Goal: Information Seeking & Learning: Learn about a topic

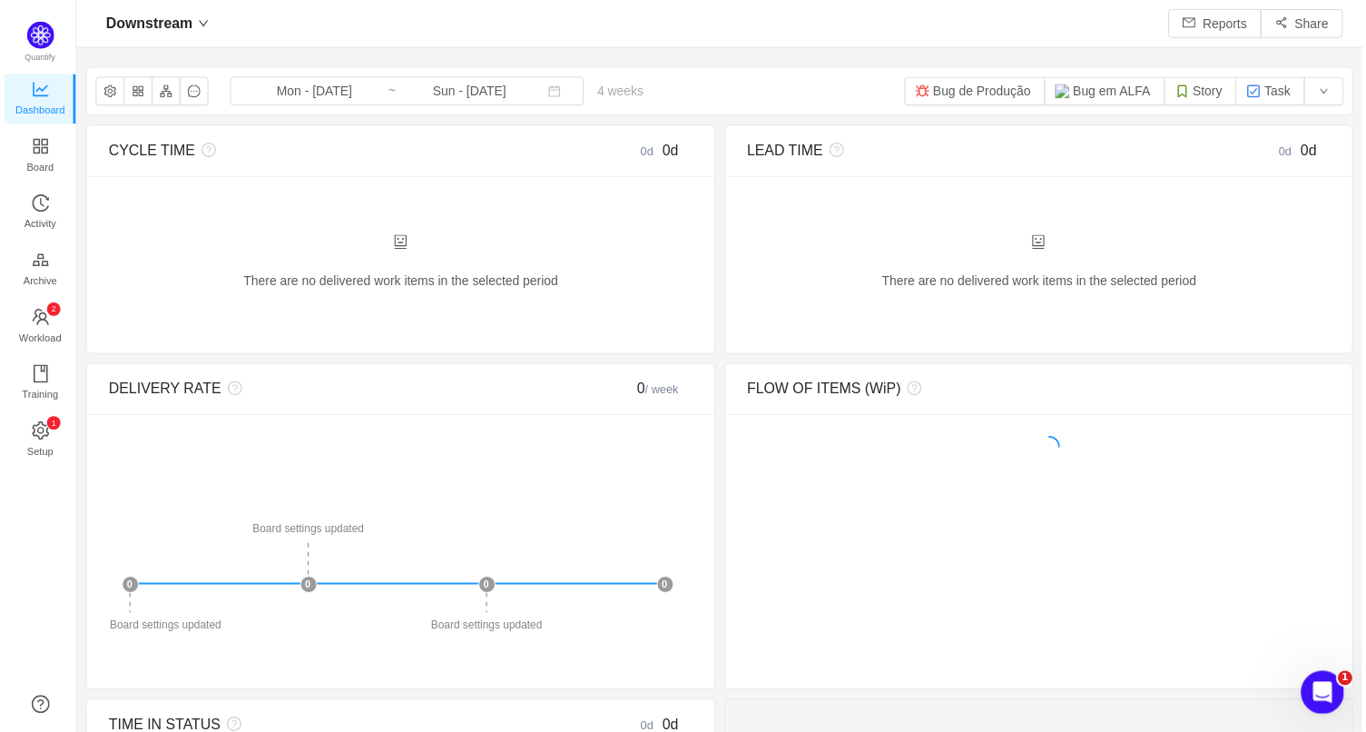
scroll to position [707, 1257]
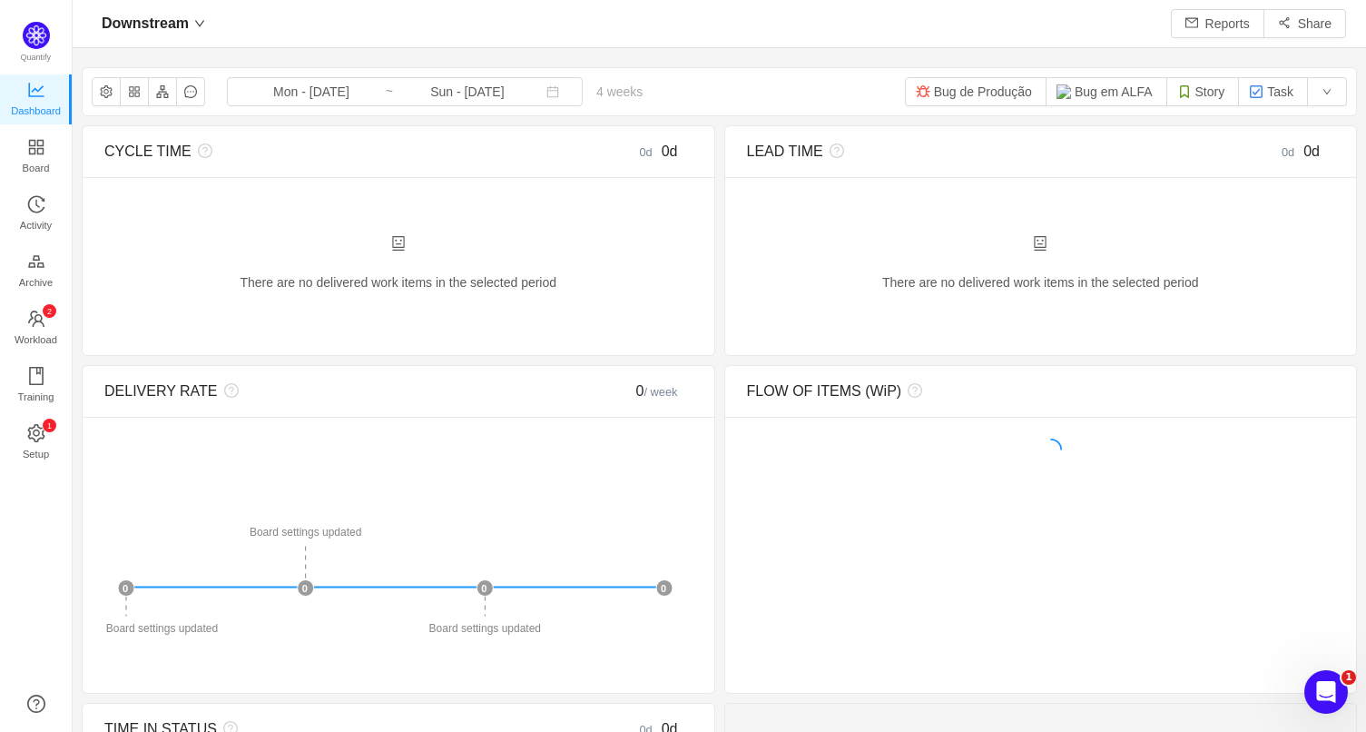
scroll to position [707, 1257]
click at [1191, 94] on button "Story" at bounding box center [1204, 91] width 74 height 29
click at [1257, 95] on button "Task" at bounding box center [1273, 91] width 70 height 29
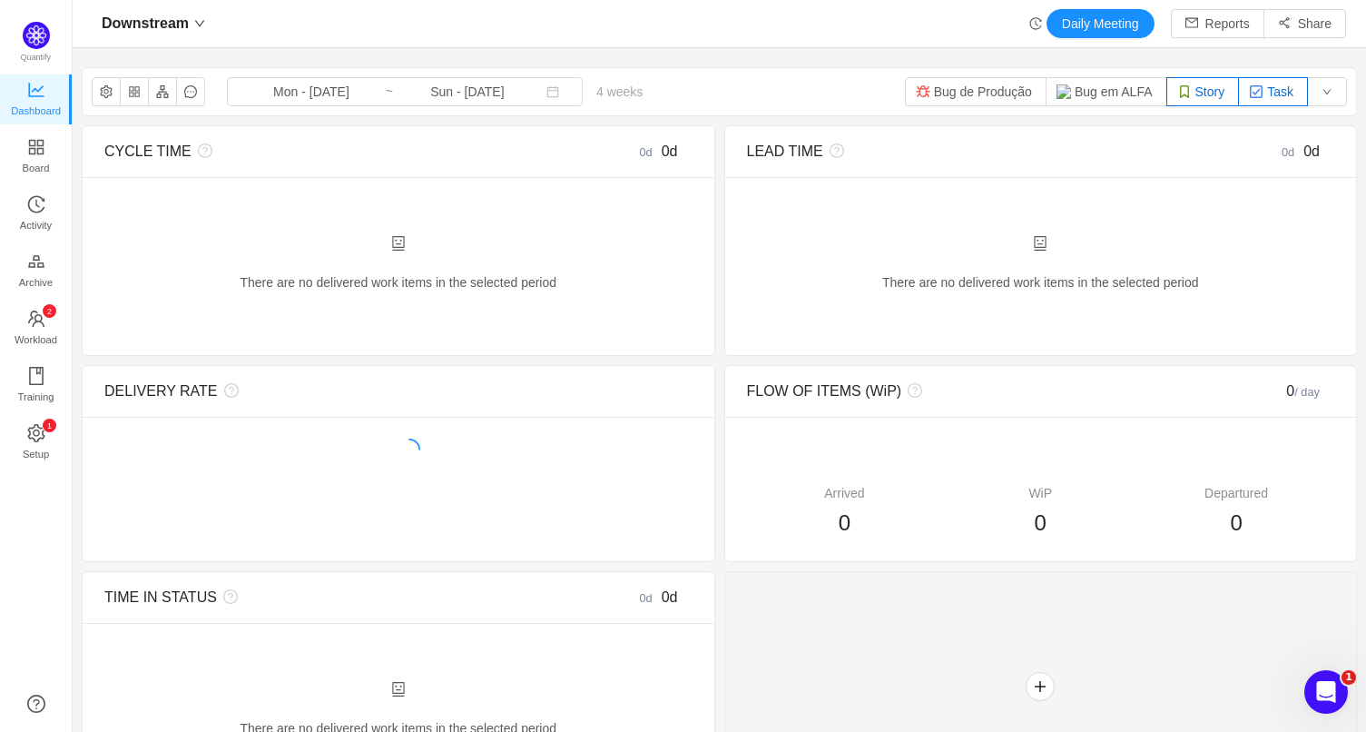
click at [1184, 100] on button "Story" at bounding box center [1204, 91] width 74 height 29
click at [1110, 86] on button "Bug em ALFA" at bounding box center [1107, 91] width 122 height 29
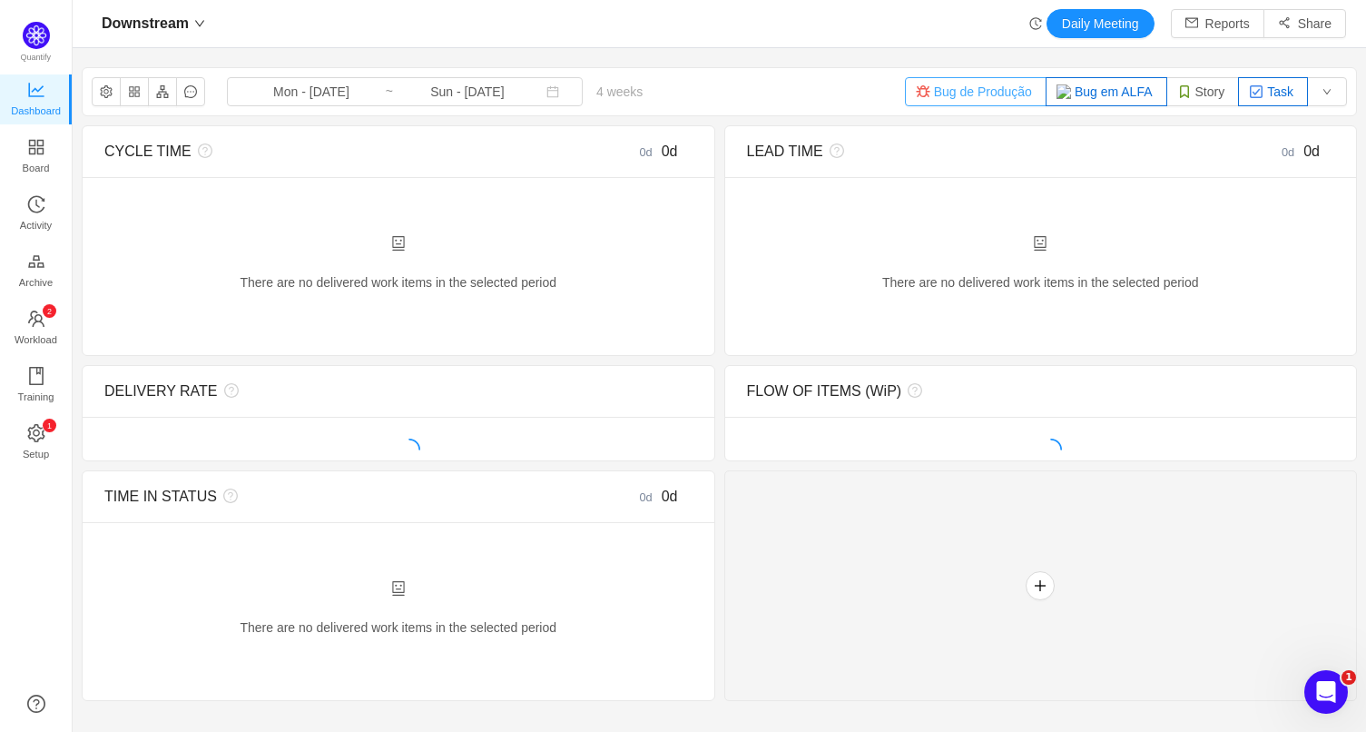
click at [983, 92] on button "Bug de Produção" at bounding box center [976, 91] width 142 height 29
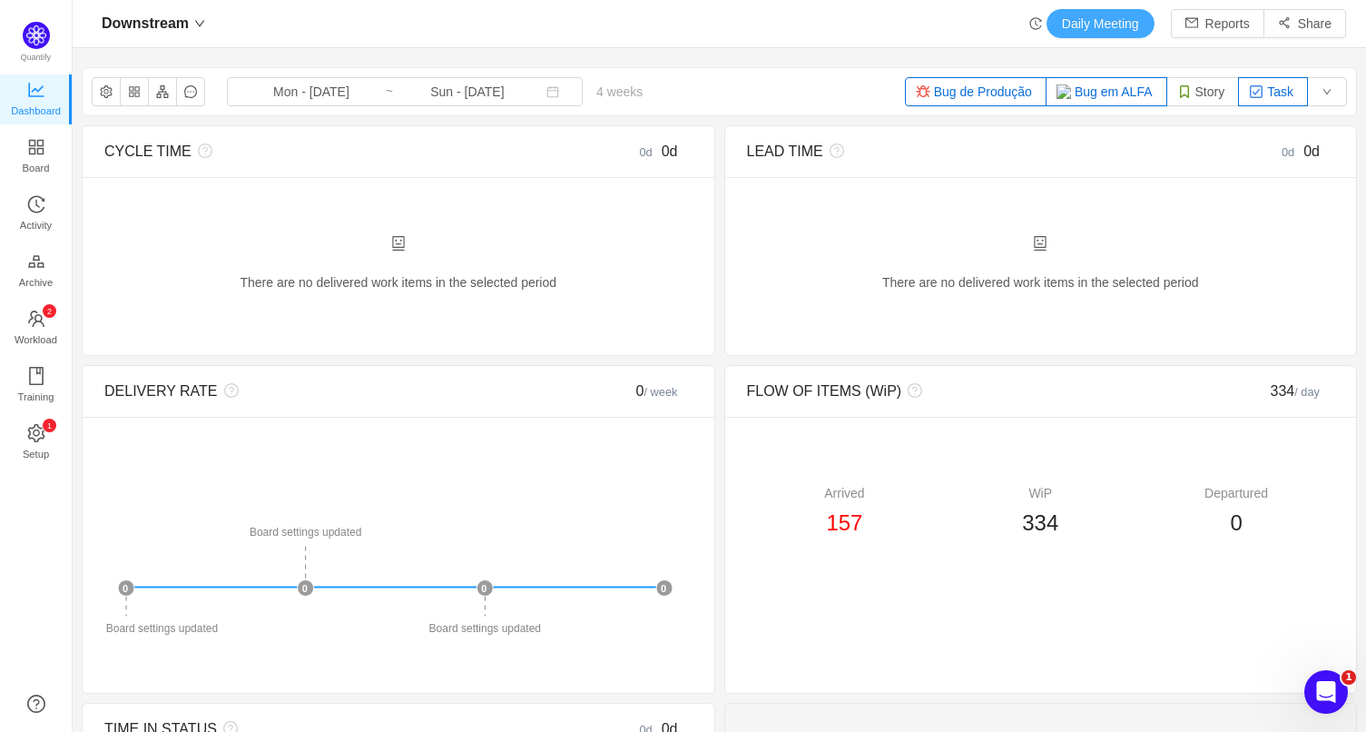
click at [1060, 21] on button "Daily Meeting" at bounding box center [1101, 23] width 108 height 29
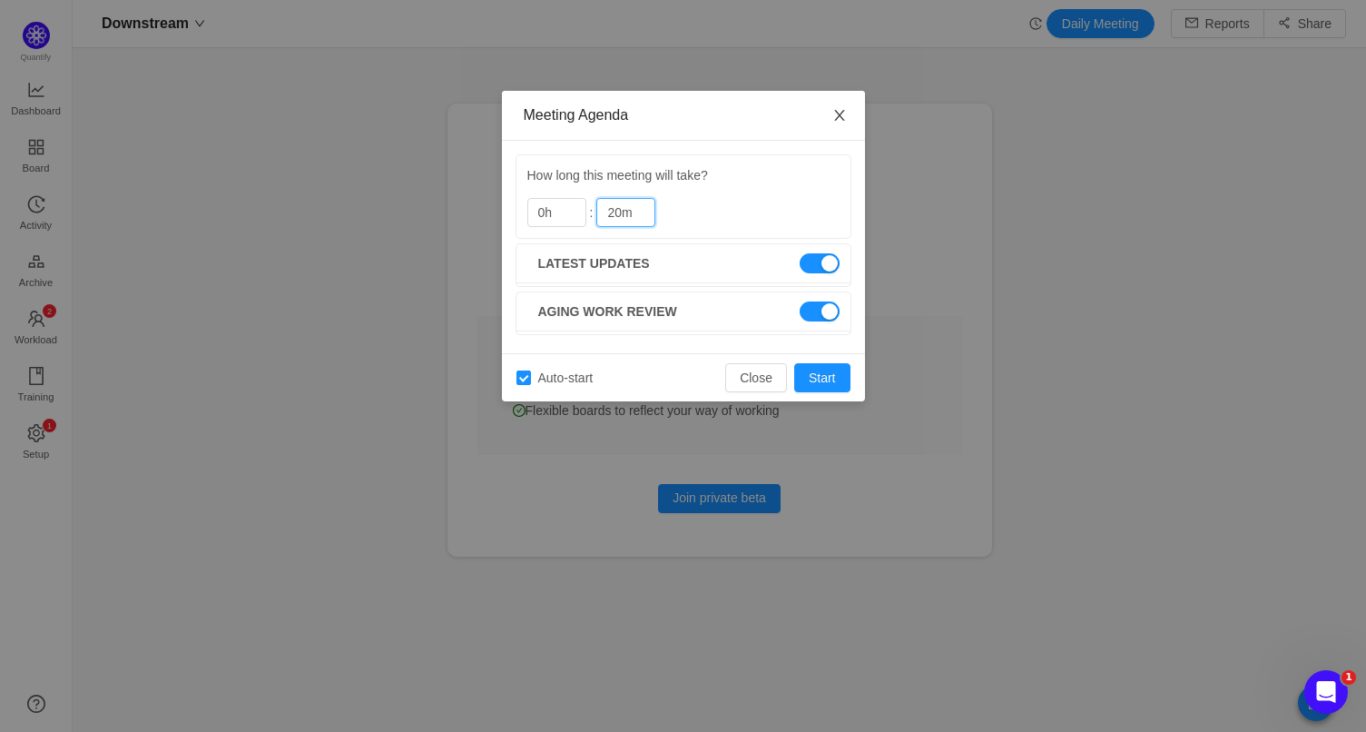
click at [837, 118] on icon "icon: close" at bounding box center [840, 115] width 15 height 15
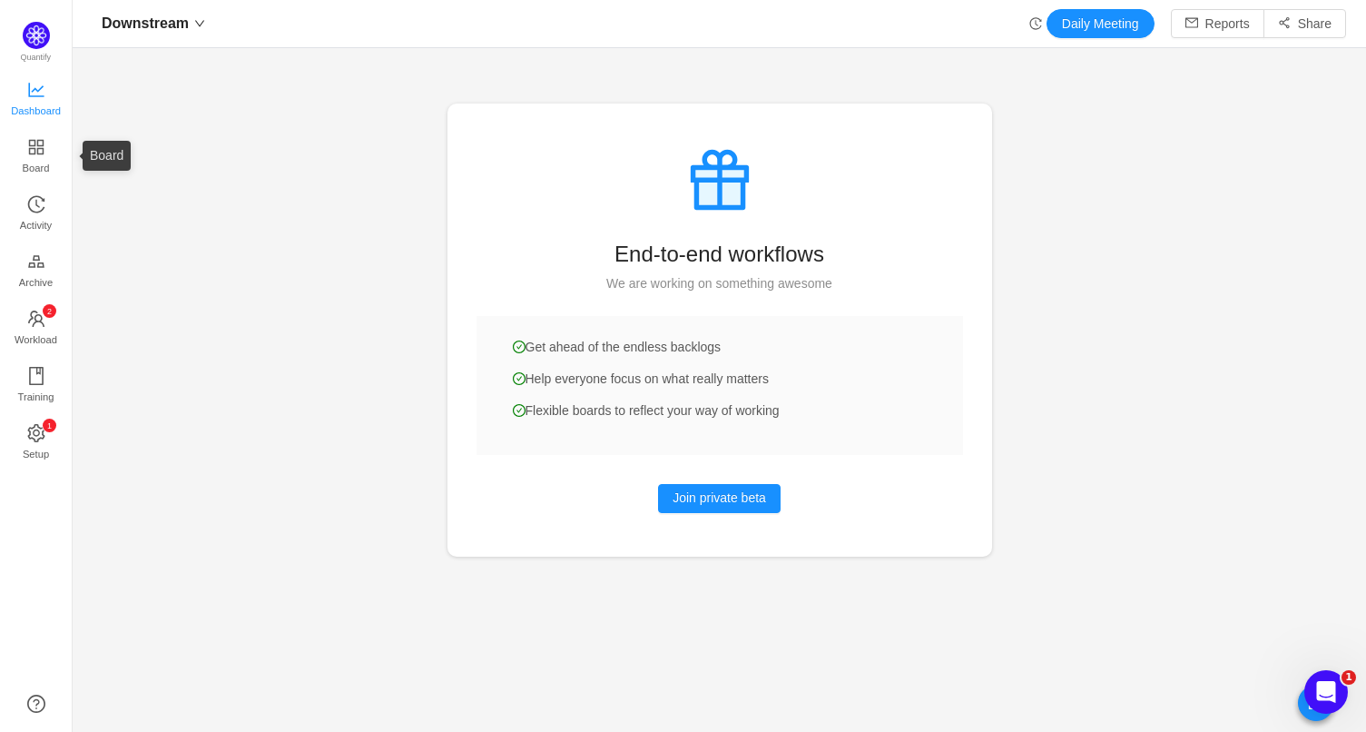
click at [31, 99] on span "Dashboard" at bounding box center [36, 111] width 50 height 36
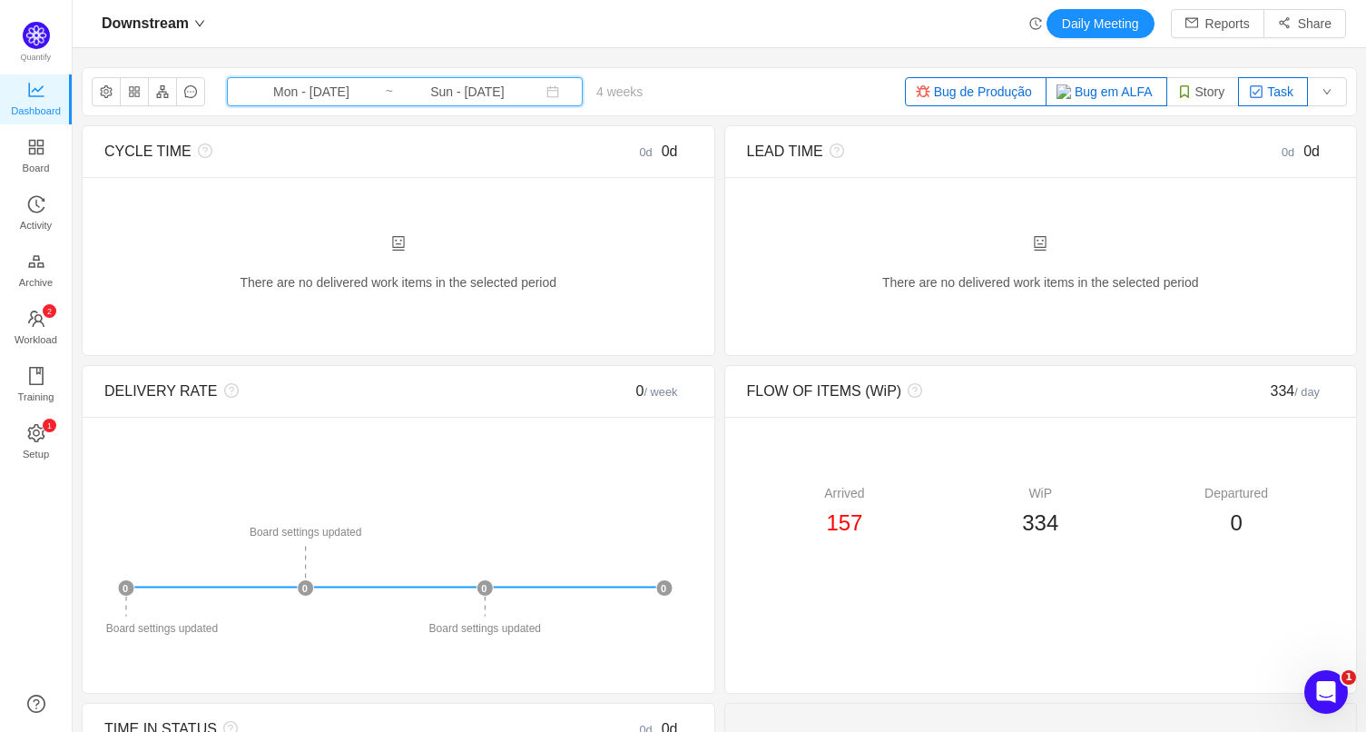
click at [359, 102] on span "Mon - [DATE] ~ Sun - [DATE]" at bounding box center [405, 91] width 356 height 29
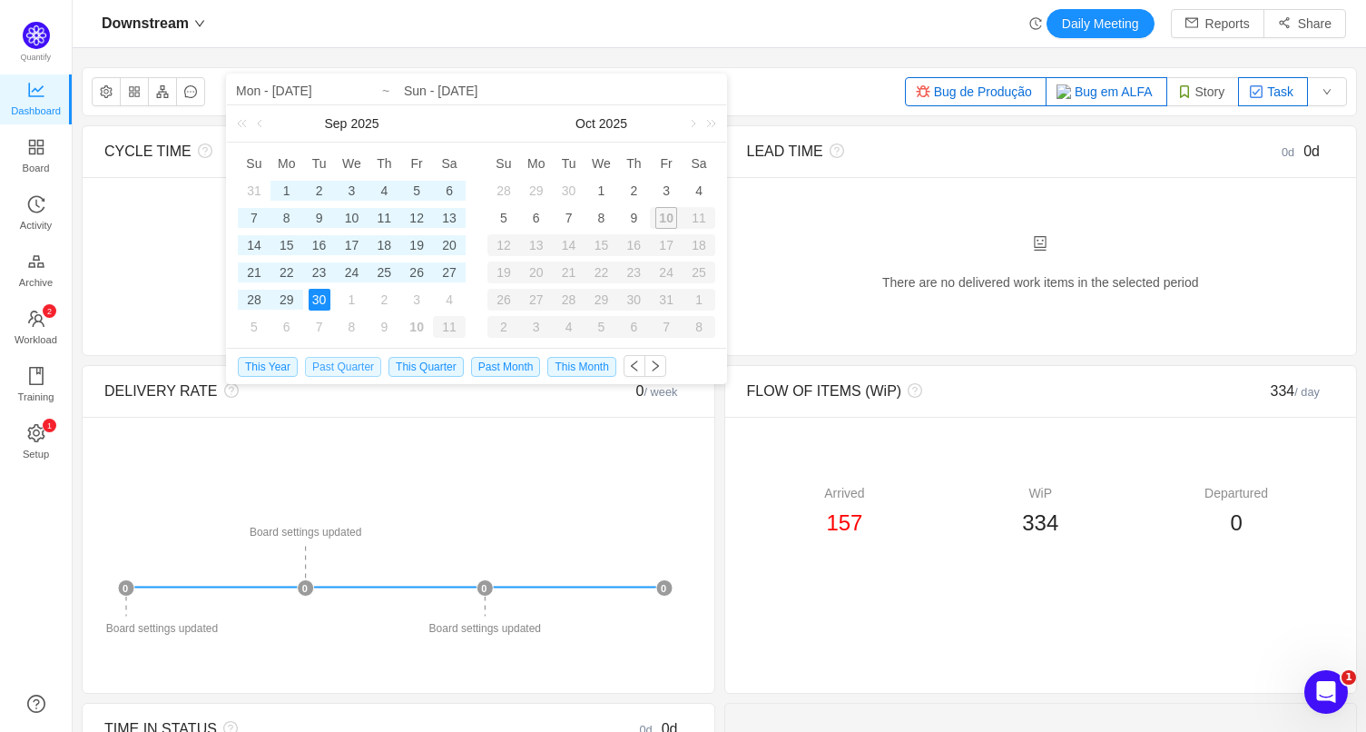
click at [339, 370] on span "Past Quarter" at bounding box center [343, 367] width 76 height 20
type input "Tue - [DATE]"
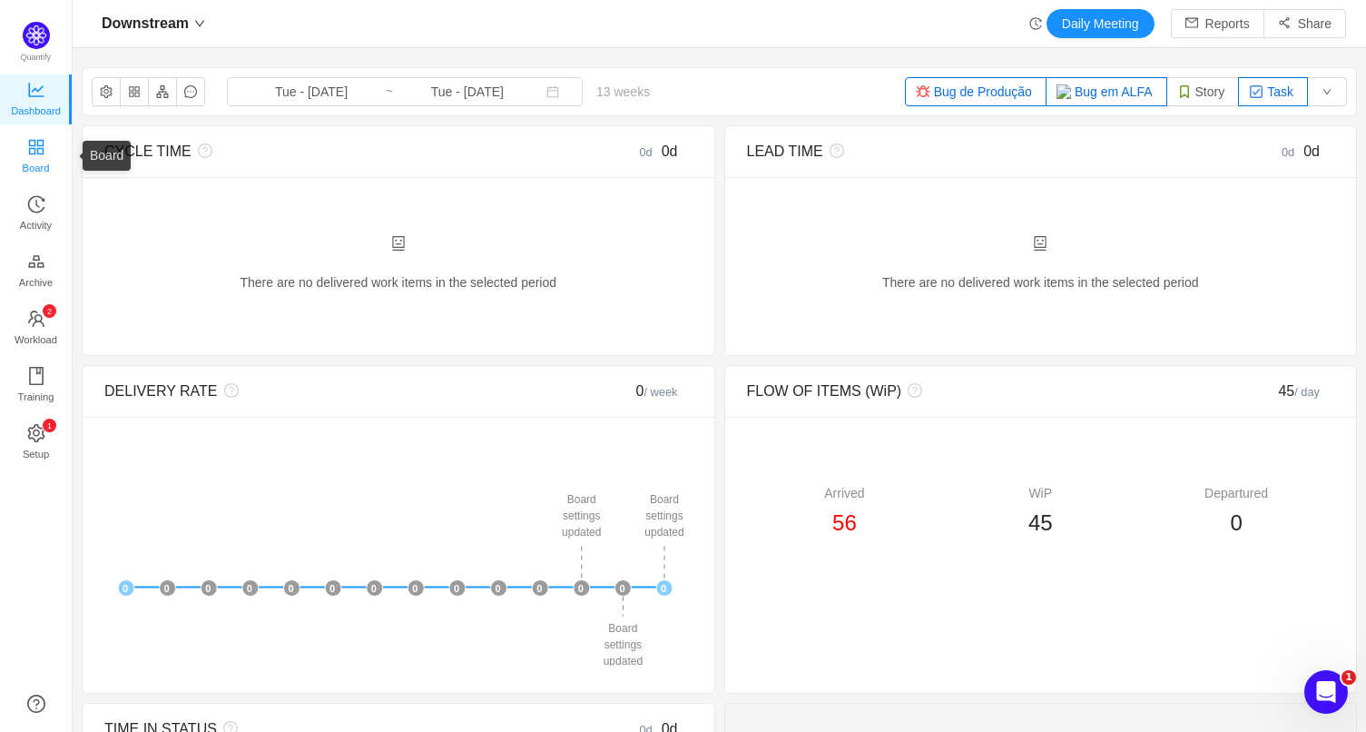
click at [31, 151] on span "Board" at bounding box center [36, 168] width 27 height 36
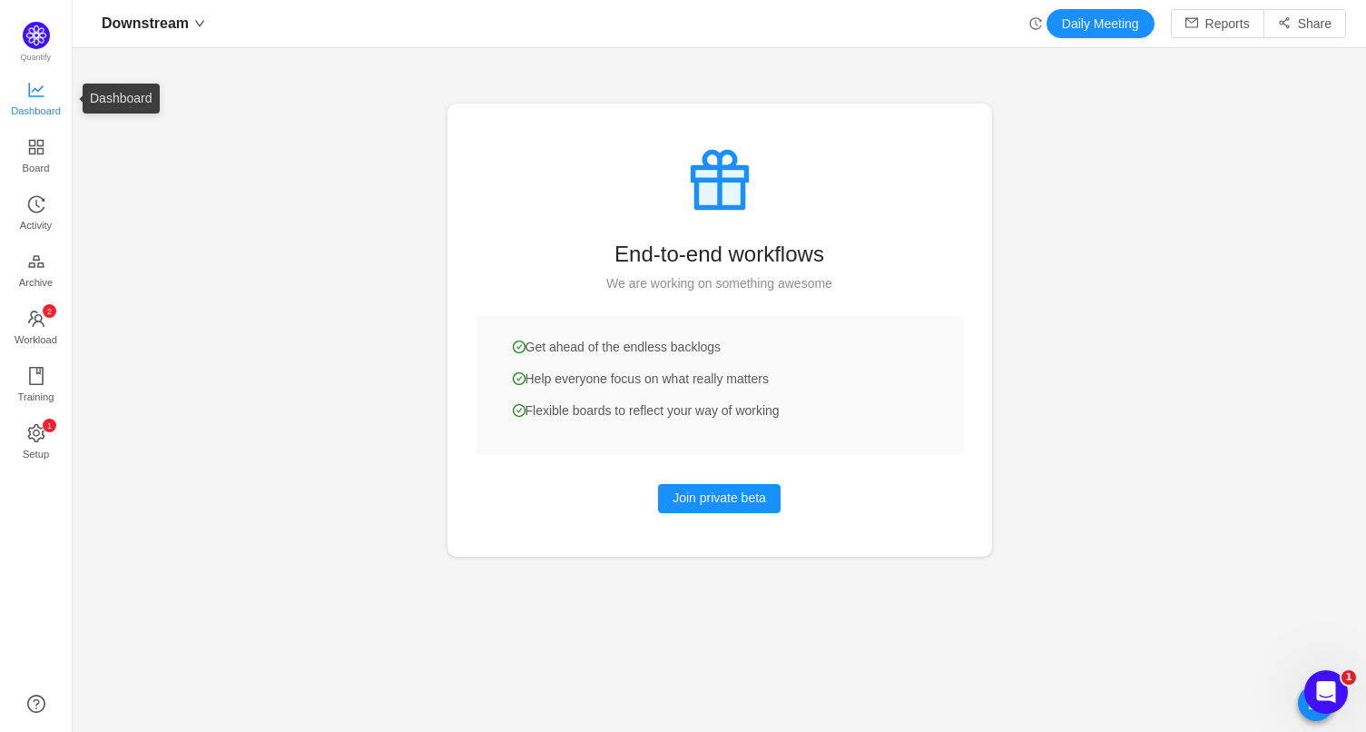
click at [39, 98] on span "Dashboard" at bounding box center [36, 111] width 50 height 36
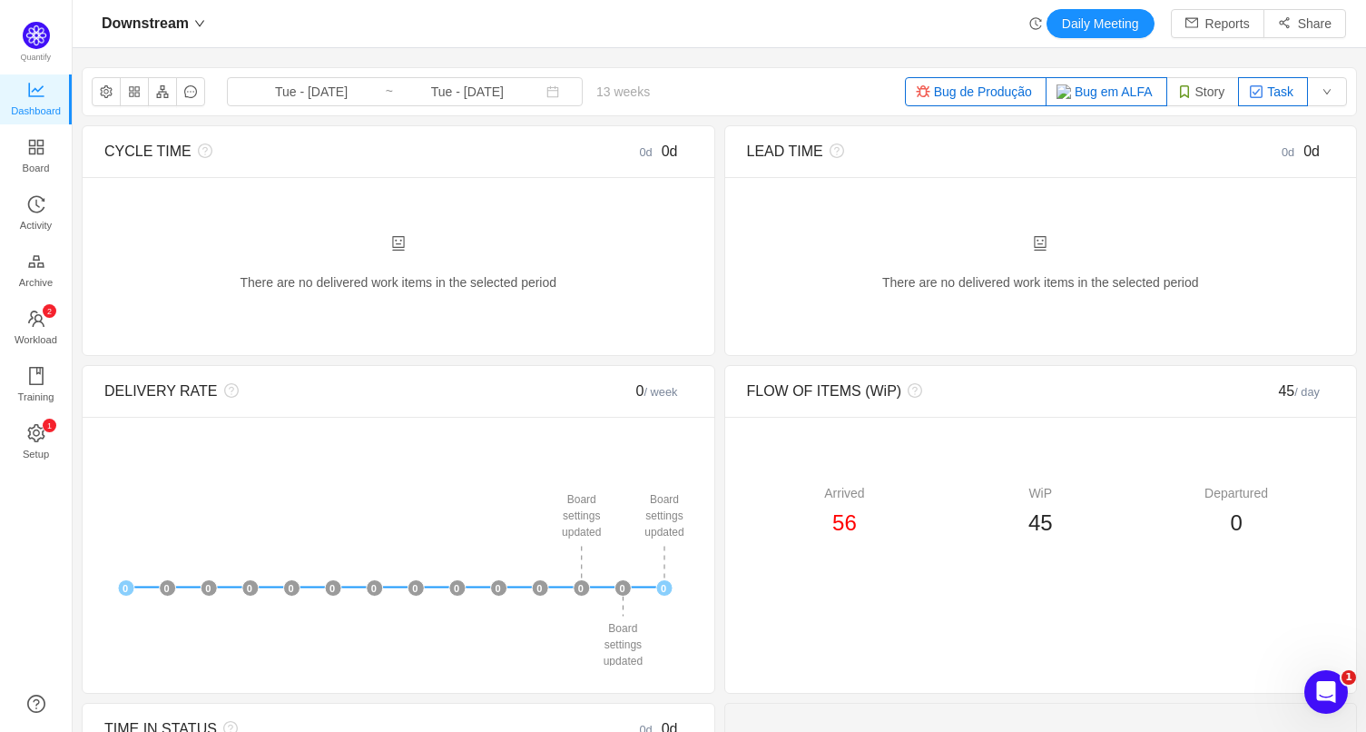
click at [1260, 92] on button "Task" at bounding box center [1273, 91] width 70 height 29
click at [1103, 95] on button "Bug em ALFA" at bounding box center [1107, 91] width 122 height 29
click at [999, 97] on button "Bug de Produção" at bounding box center [976, 91] width 142 height 29
click at [1192, 94] on button "Story" at bounding box center [1204, 91] width 74 height 29
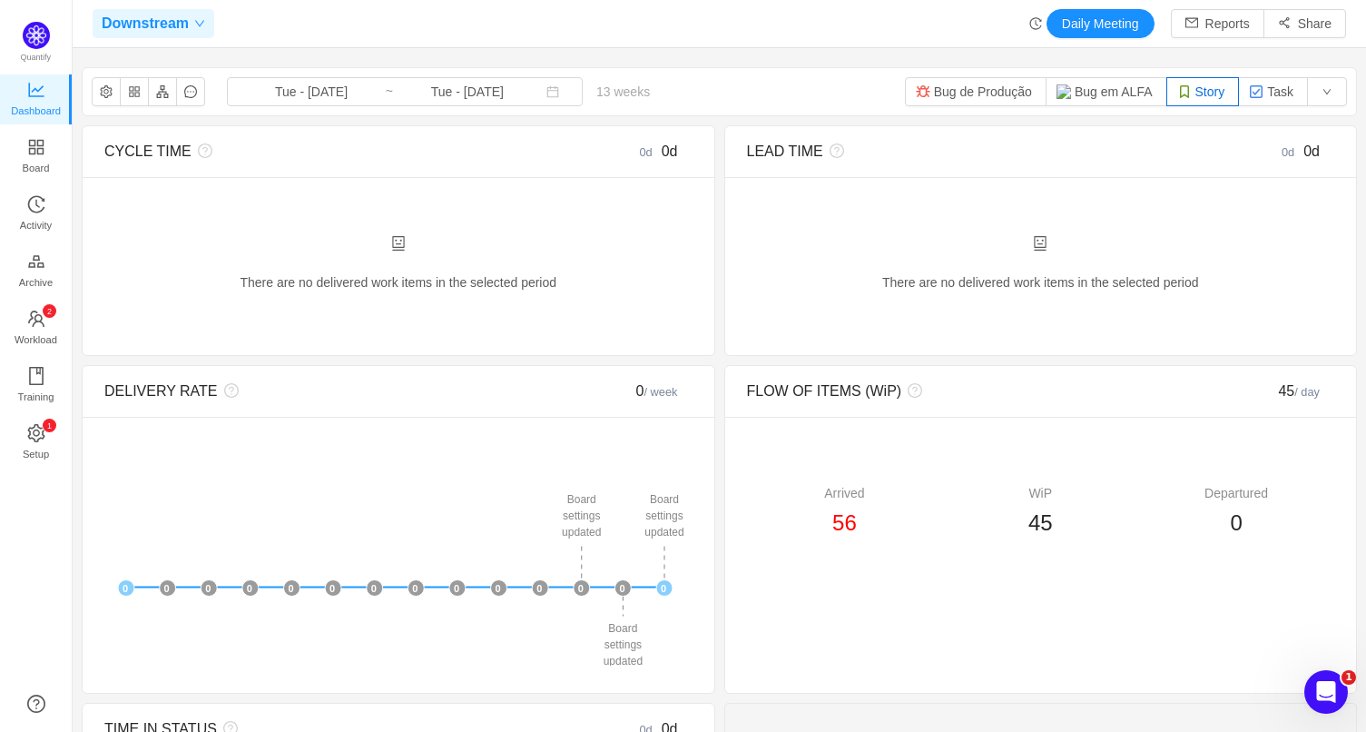
click at [200, 26] on icon "icon: down" at bounding box center [199, 23] width 11 height 11
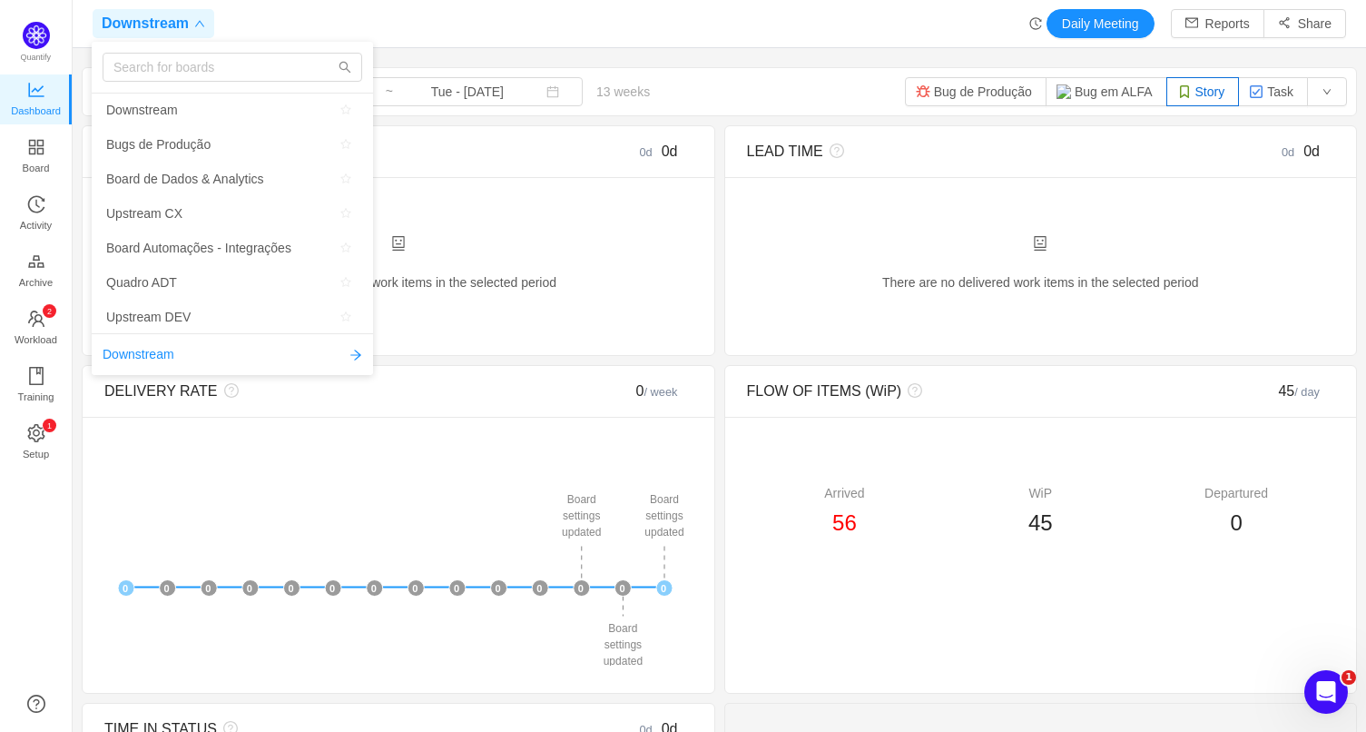
click at [602, 19] on div "Downstream Daily Meeting Reports Share" at bounding box center [720, 23] width 1254 height 29
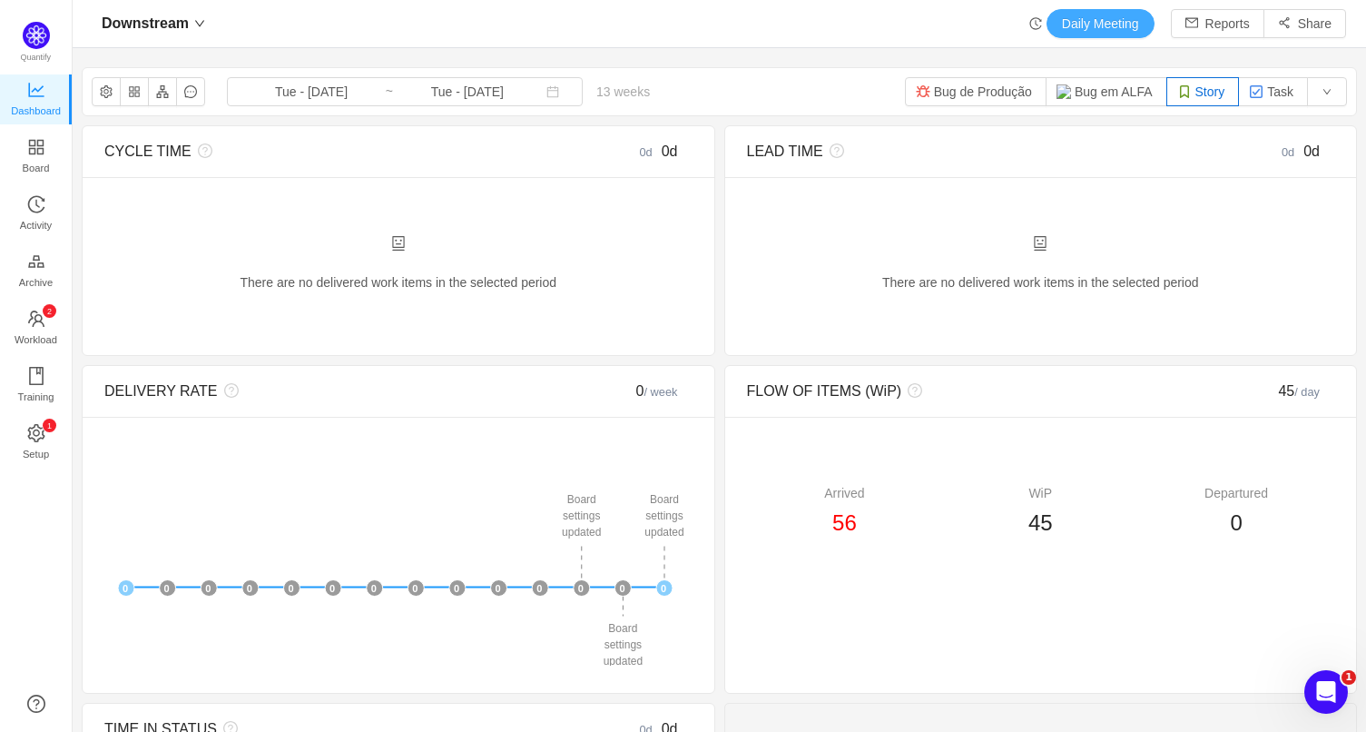
click at [1109, 25] on button "Daily Meeting" at bounding box center [1101, 23] width 108 height 29
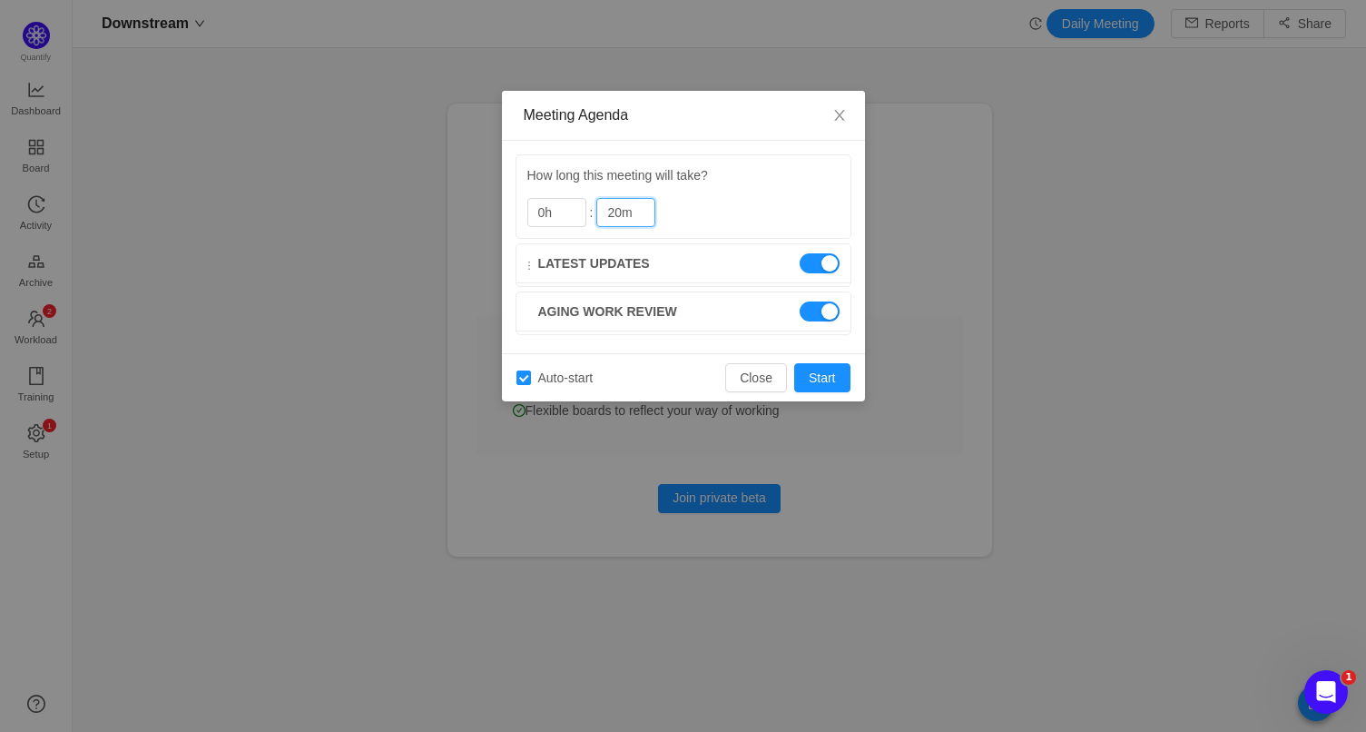
click at [823, 261] on button "button" at bounding box center [820, 263] width 40 height 20
click at [822, 320] on div "Aging work review" at bounding box center [684, 311] width 334 height 39
click at [823, 310] on button "button" at bounding box center [820, 311] width 40 height 20
drag, startPoint x: 574, startPoint y: 381, endPoint x: 630, endPoint y: 379, distance: 56.4
click at [575, 381] on span "Auto-start" at bounding box center [566, 377] width 70 height 15
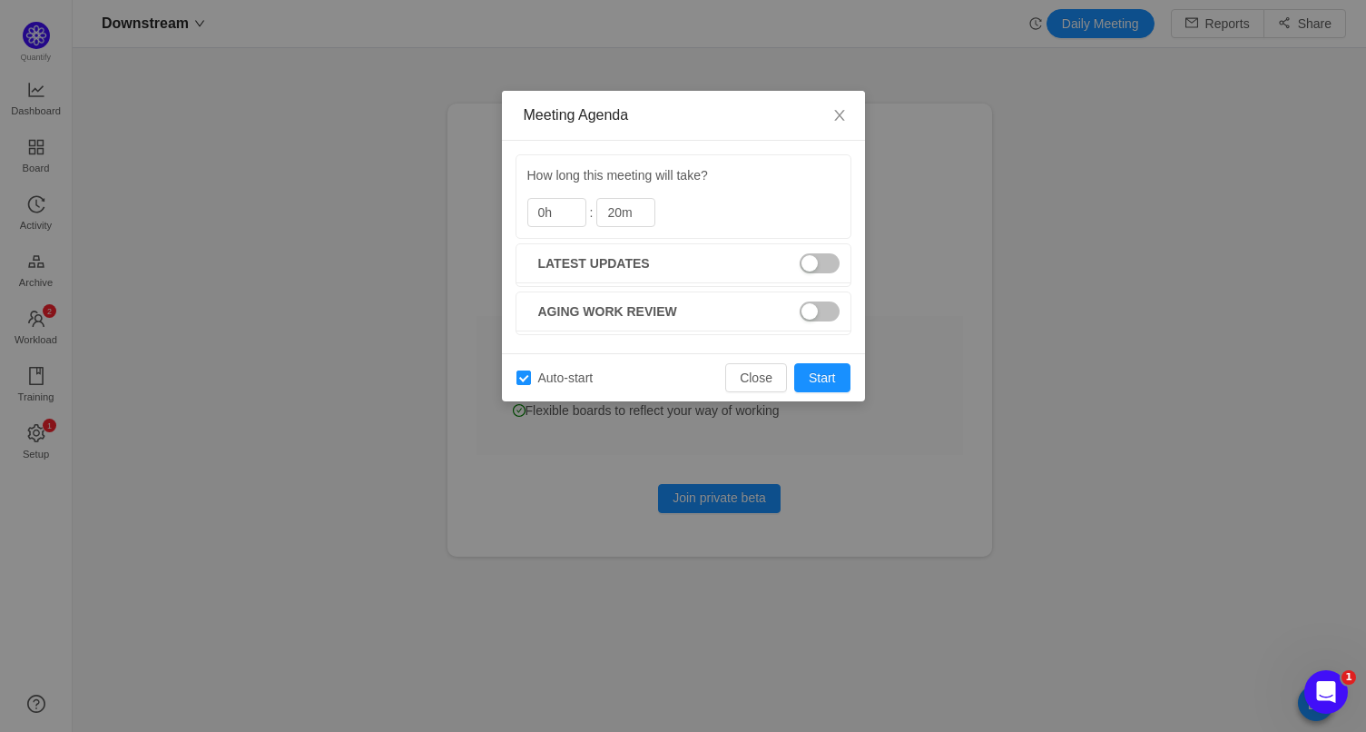
click at [531, 381] on input "Auto-start" at bounding box center [524, 377] width 15 height 15
checkbox input "false"
click at [772, 367] on button "Close" at bounding box center [756, 377] width 62 height 29
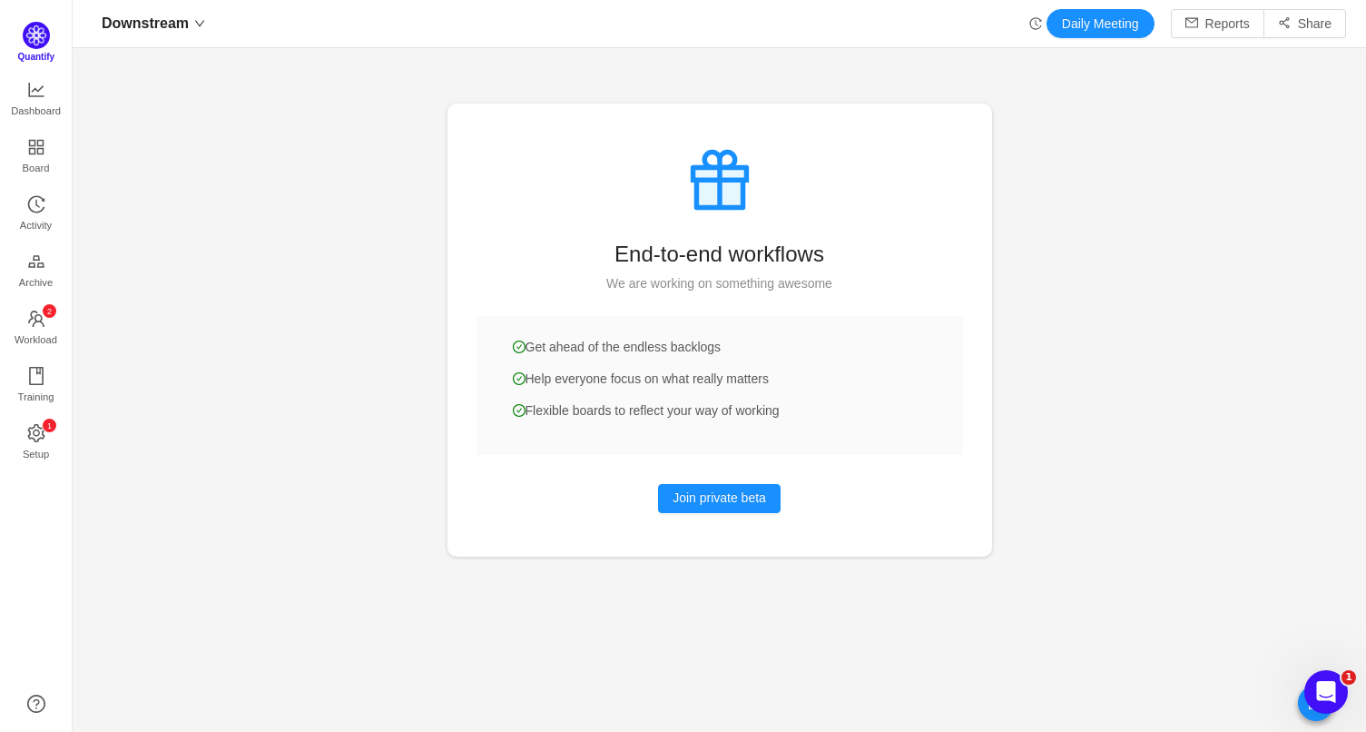
click at [31, 33] on img at bounding box center [36, 35] width 27 height 27
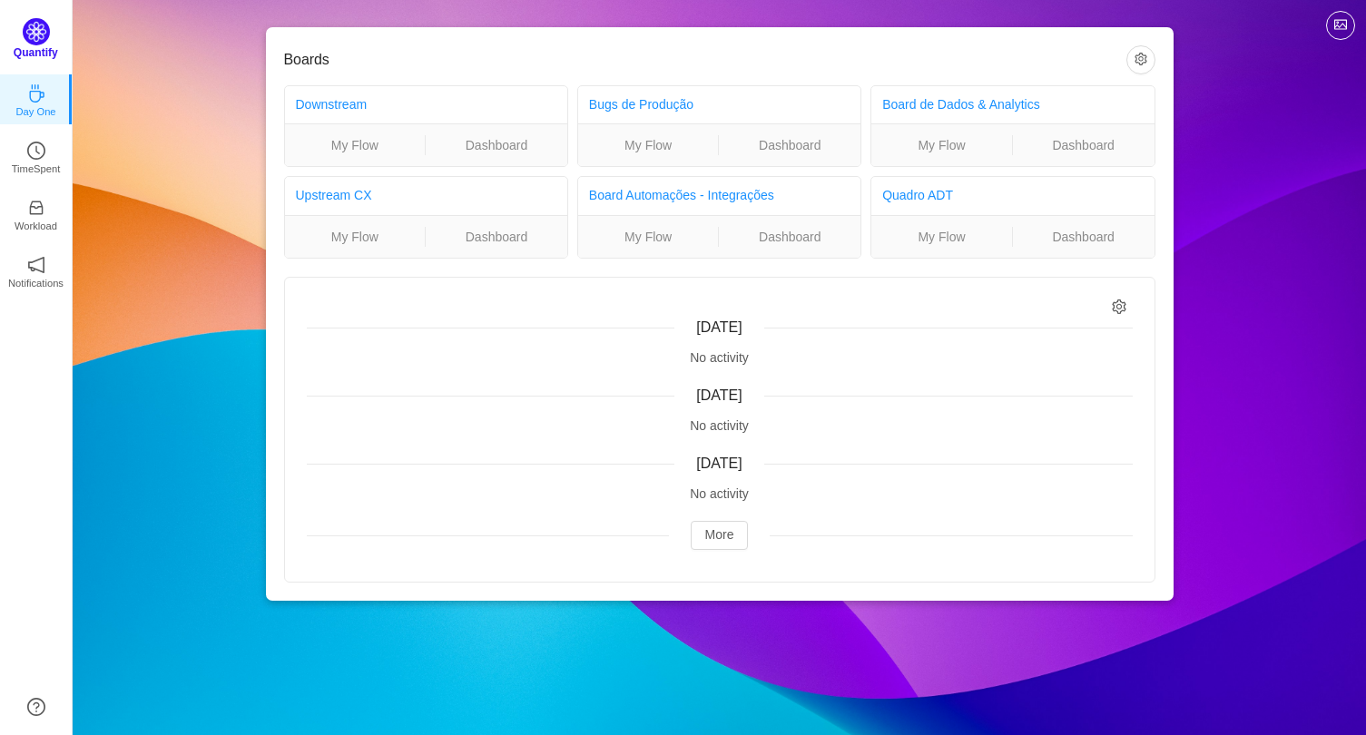
click at [35, 35] on img at bounding box center [36, 31] width 27 height 27
click at [35, 153] on icon "icon: clock-circle" at bounding box center [36, 146] width 18 height 18
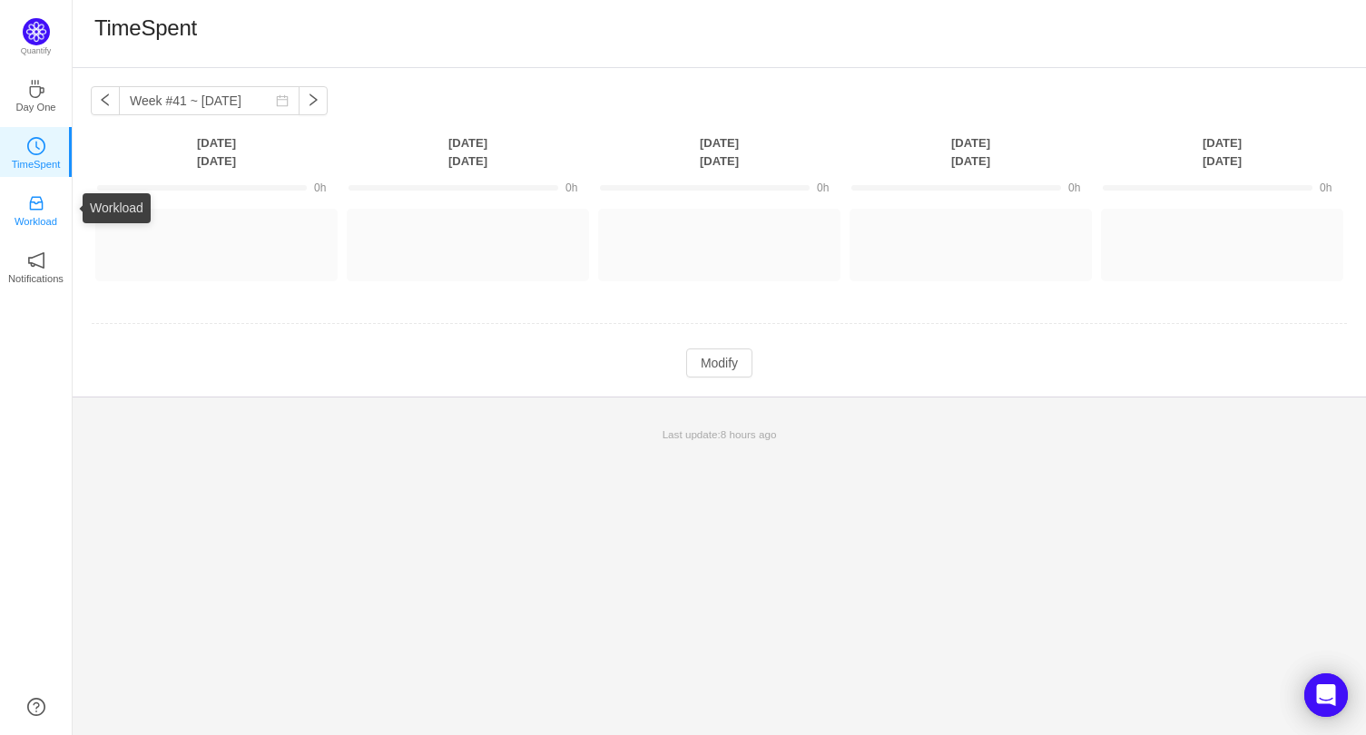
click at [35, 206] on icon "icon: inbox" at bounding box center [36, 203] width 18 height 18
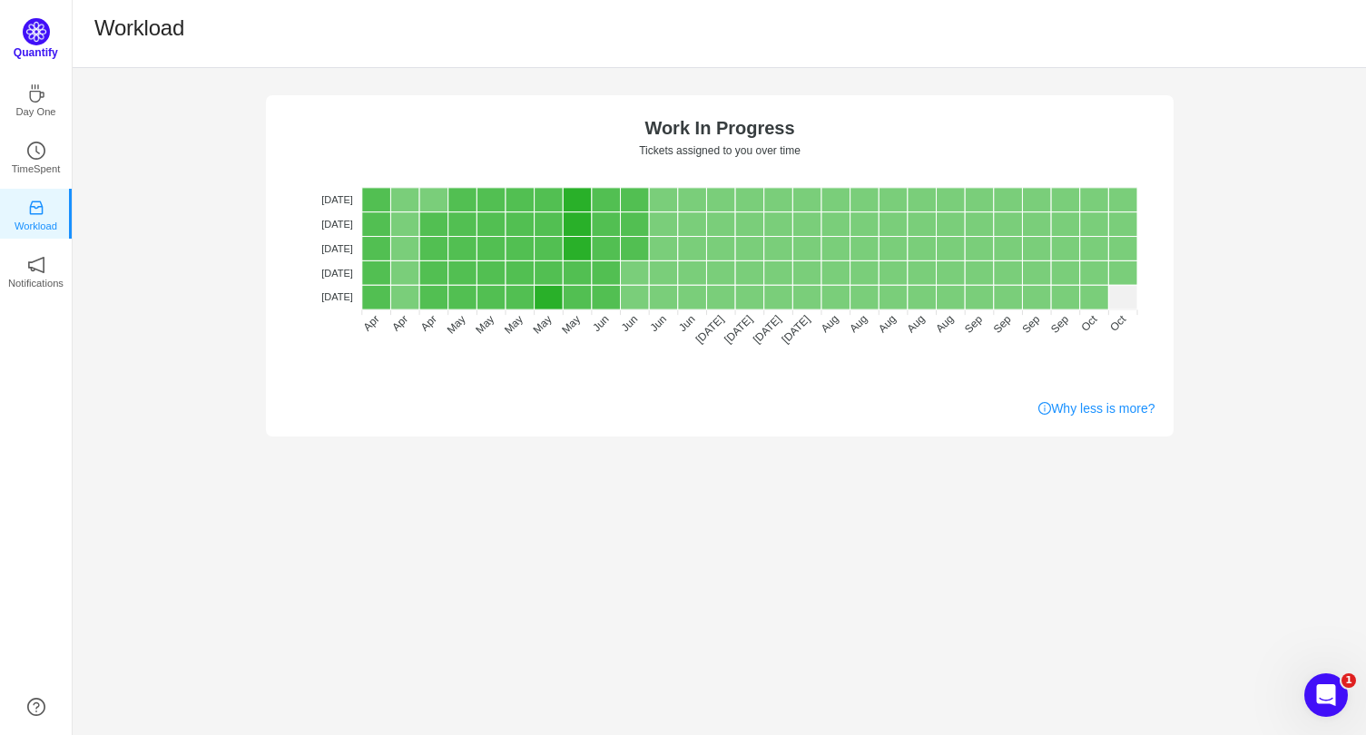
click at [32, 38] on img at bounding box center [36, 31] width 27 height 27
click at [43, 41] on img at bounding box center [36, 31] width 27 height 27
